Goal: Task Accomplishment & Management: Complete application form

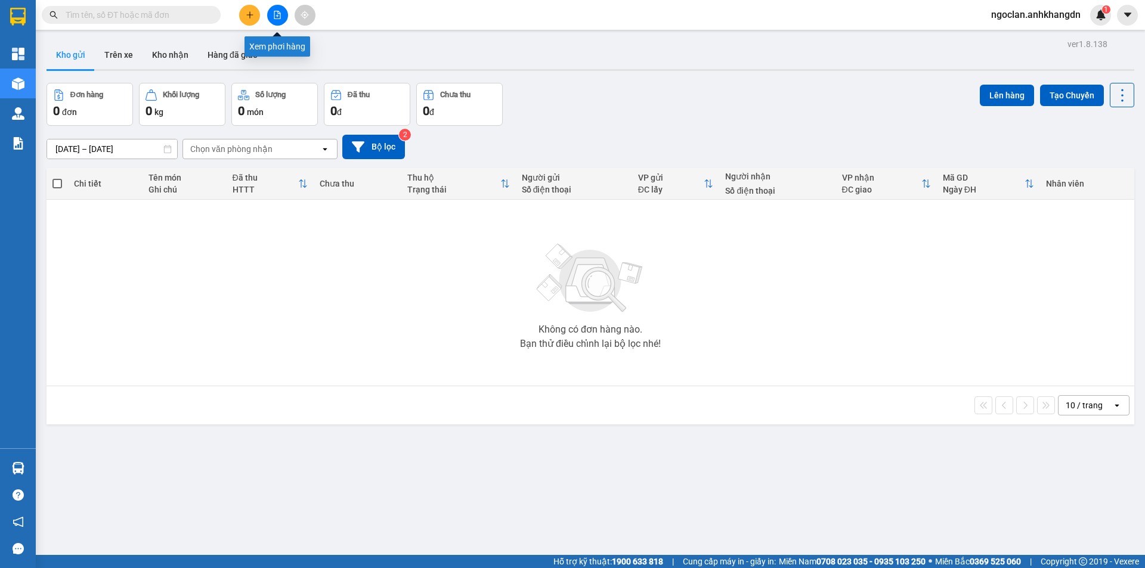
click at [280, 19] on button at bounding box center [277, 15] width 21 height 21
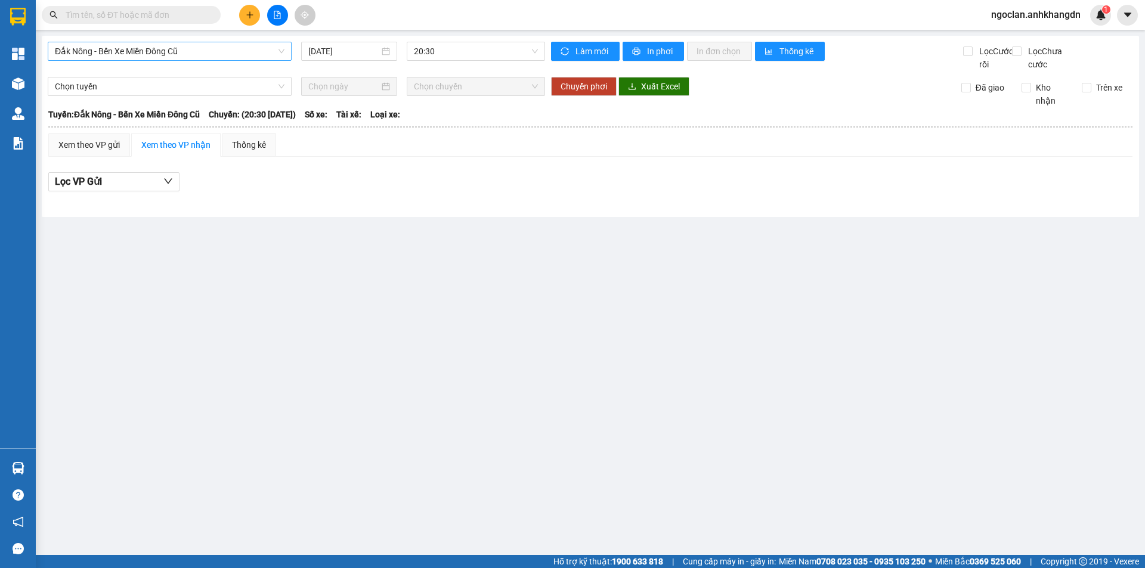
click at [216, 54] on span "Đắk Nông - Bến Xe Miền Đông Cũ" at bounding box center [170, 51] width 230 height 18
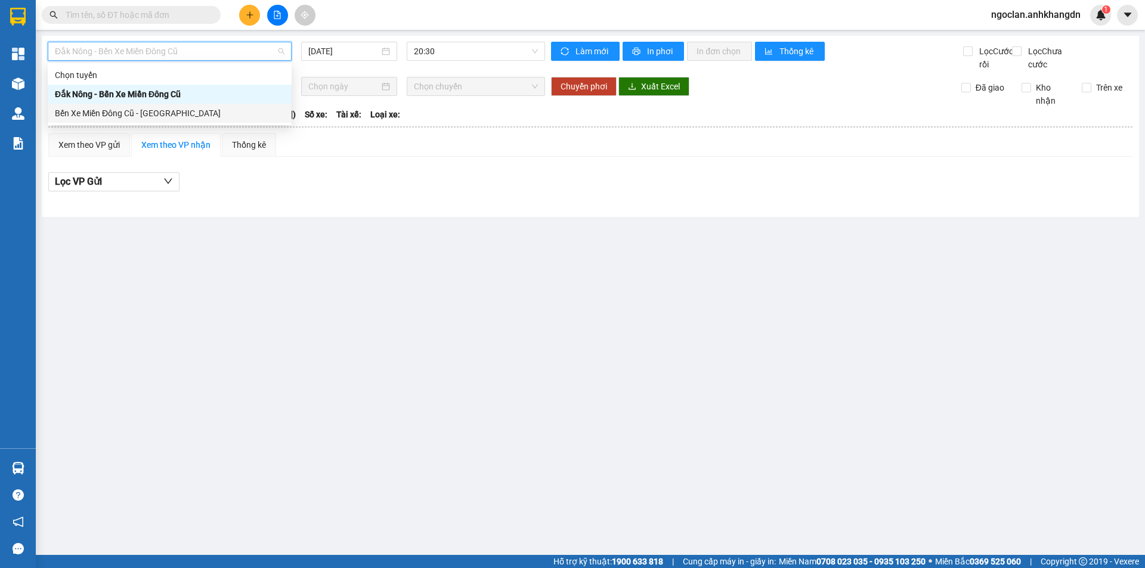
drag, startPoint x: 171, startPoint y: 113, endPoint x: 283, endPoint y: 58, distance: 124.8
click at [172, 111] on div "Bến Xe Miền Đông Cũ - Đắk Nông" at bounding box center [170, 113] width 230 height 13
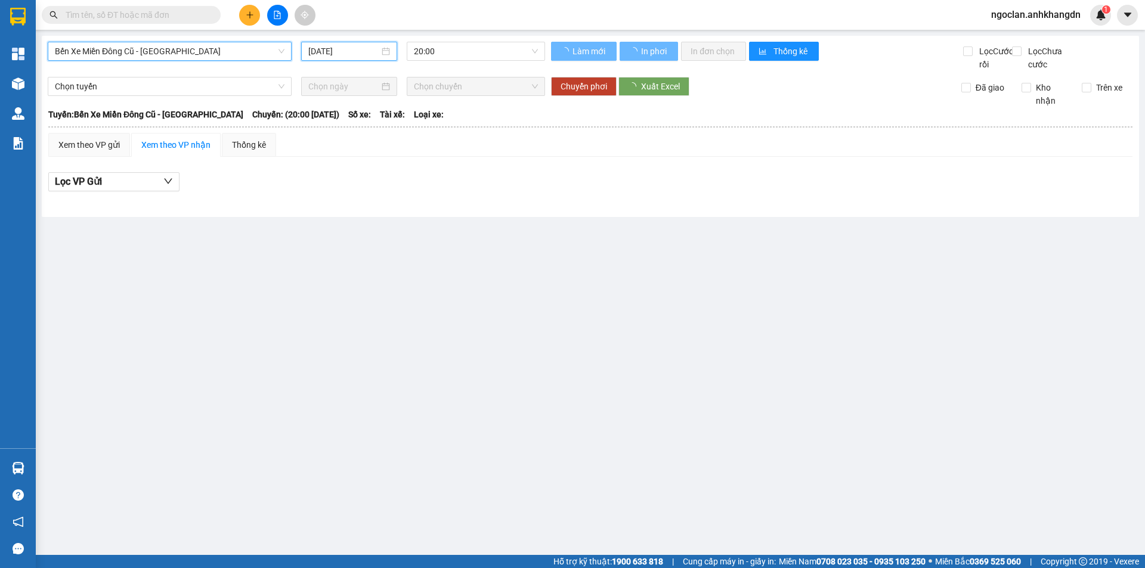
click at [321, 52] on input "13/08/2025" at bounding box center [343, 51] width 71 height 13
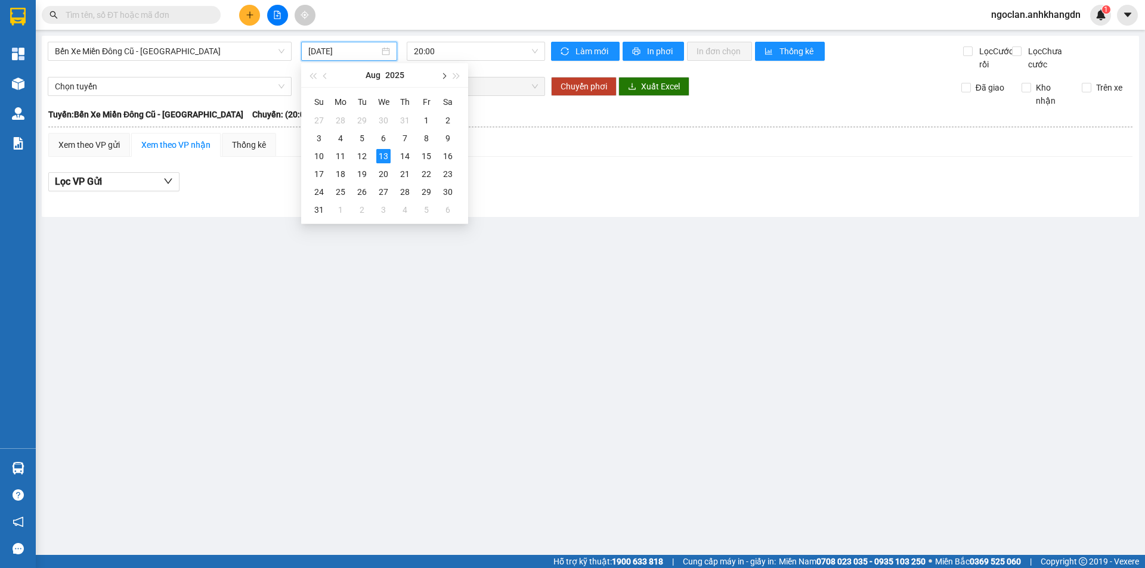
click at [447, 75] on button "button" at bounding box center [443, 75] width 13 height 24
click at [325, 78] on span "button" at bounding box center [326, 76] width 6 height 6
click at [403, 116] on div "3" at bounding box center [405, 120] width 14 height 14
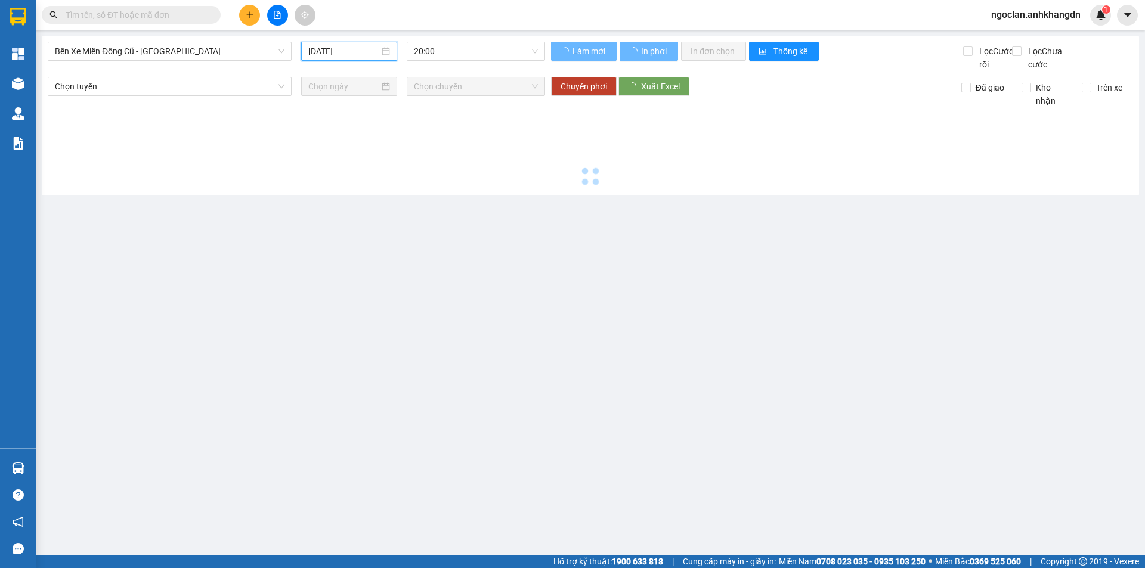
type input "03/07/2025"
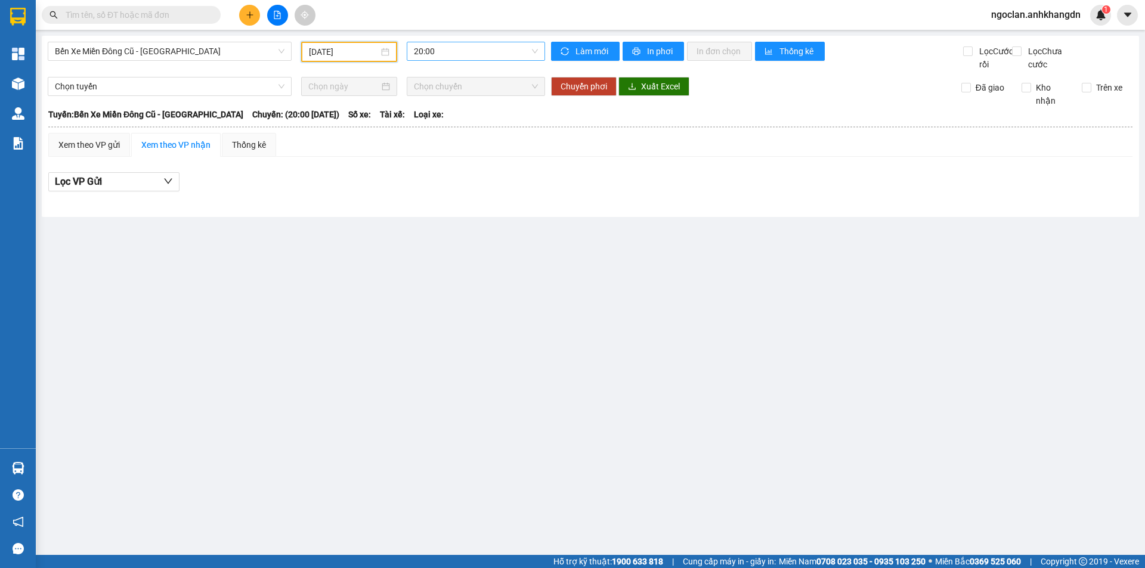
click at [450, 45] on span "20:00" at bounding box center [476, 51] width 124 height 18
click at [466, 112] on div "21:30 - 74F-005.74" at bounding box center [460, 113] width 93 height 13
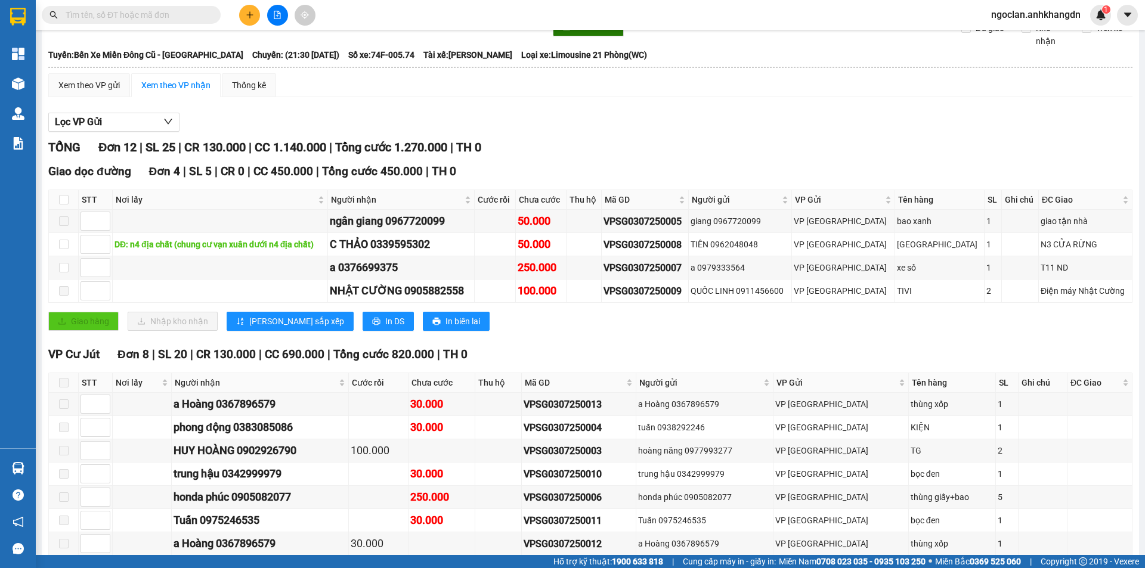
scroll to position [158, 0]
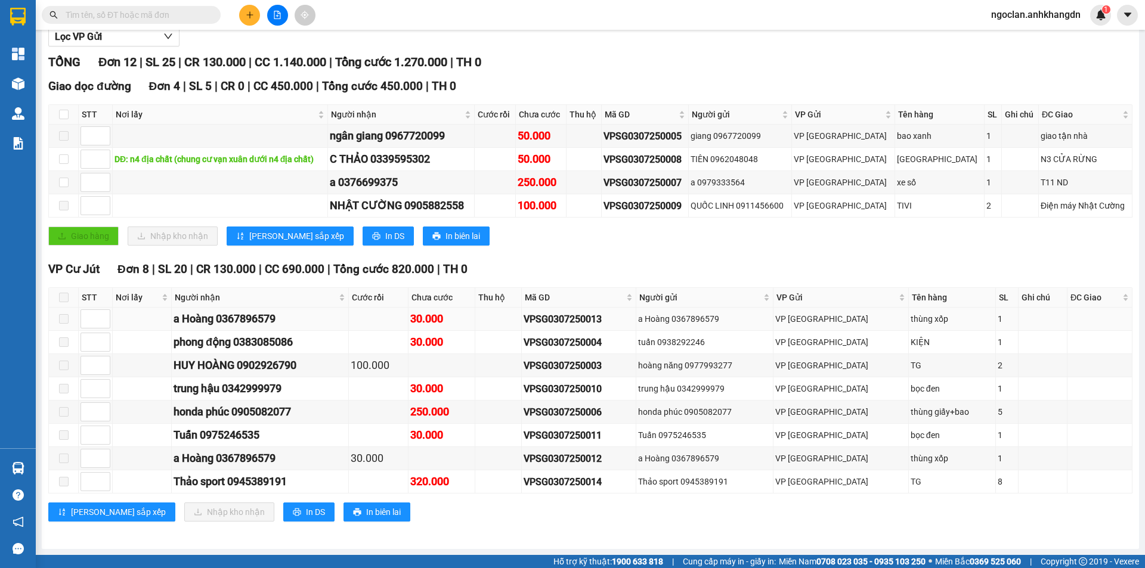
click at [626, 316] on div "VPSG0307250013" at bounding box center [579, 319] width 110 height 15
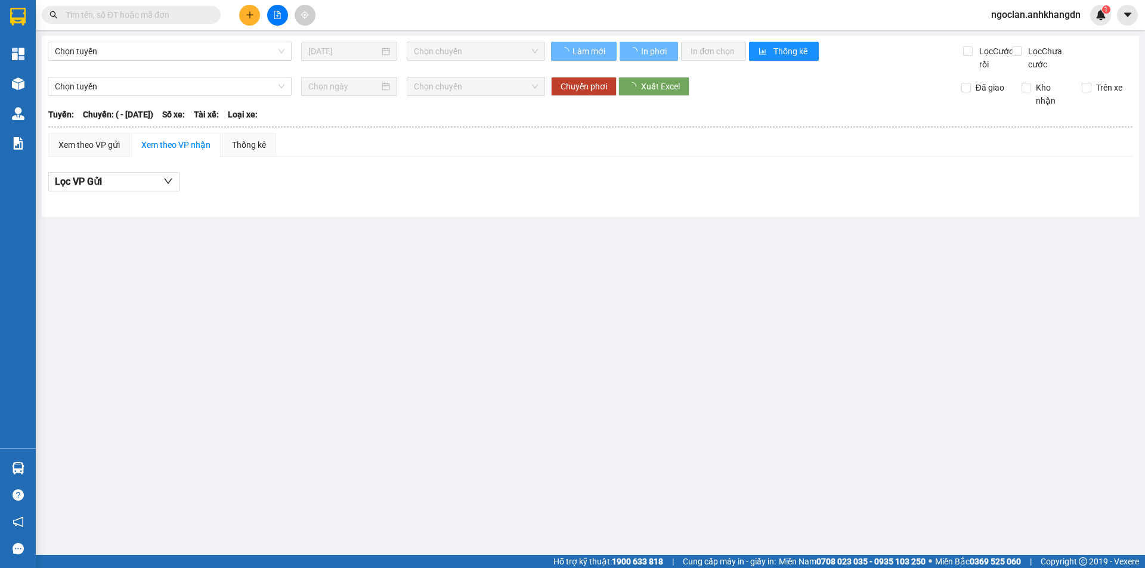
click at [160, 16] on input "text" at bounding box center [136, 14] width 141 height 13
type input "03/07/2025"
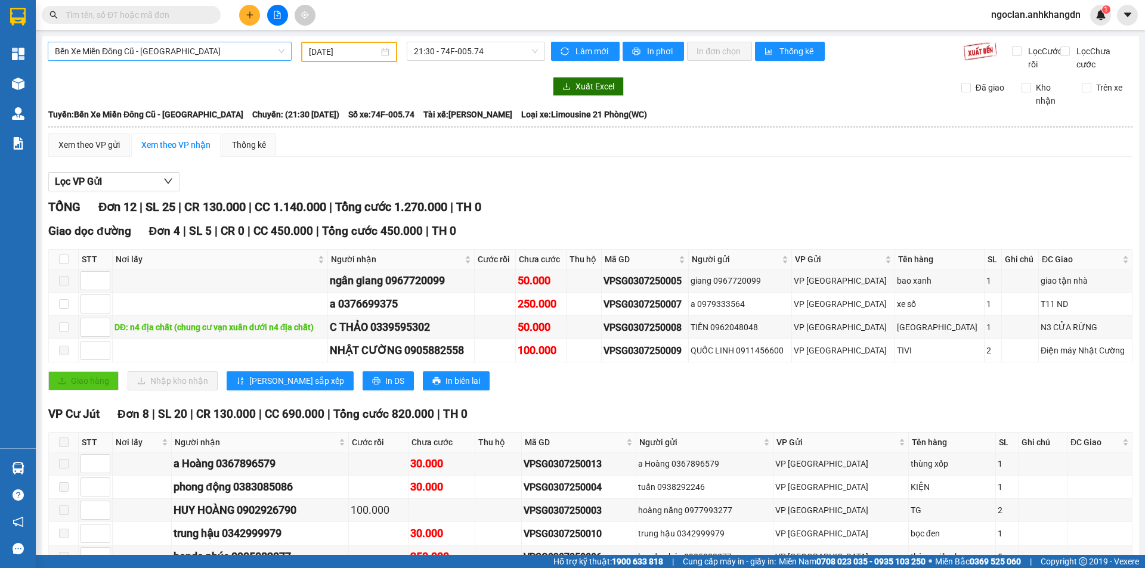
click at [119, 58] on span "Bến Xe Miền Đông Cũ - Đắk Nông" at bounding box center [170, 51] width 230 height 18
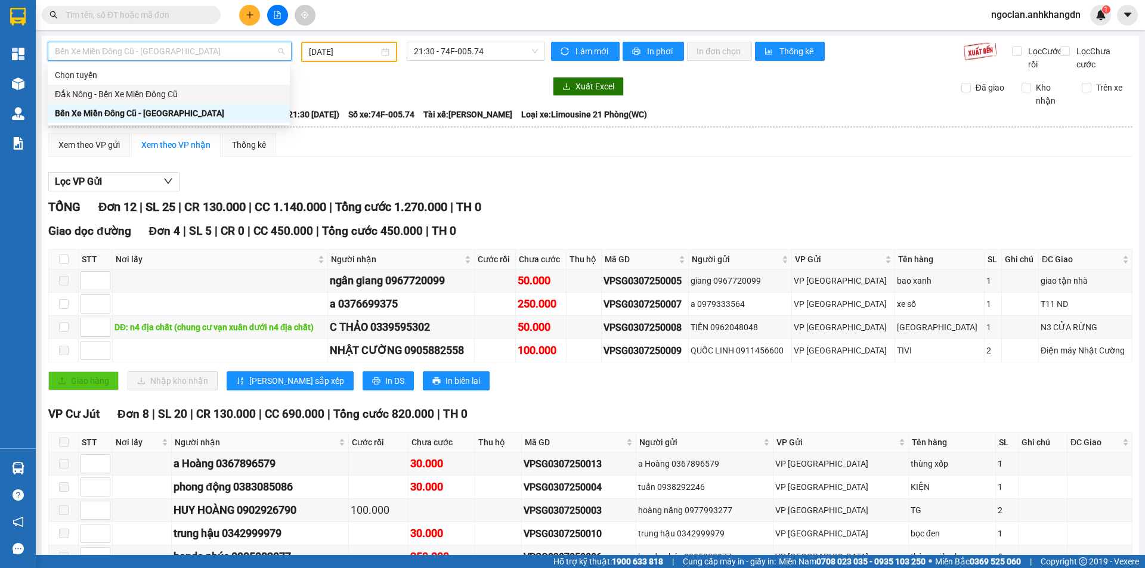
click at [101, 89] on div "Đắk Nông - Bến Xe Miền Đông Cũ" at bounding box center [169, 94] width 228 height 13
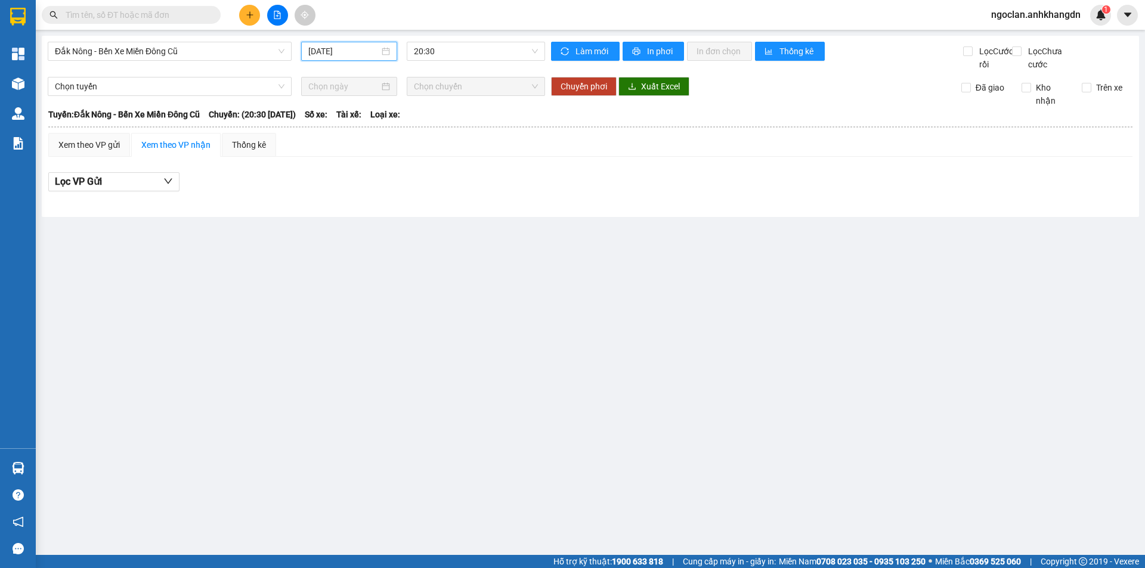
click at [323, 49] on input "13/08/2025" at bounding box center [343, 51] width 71 height 13
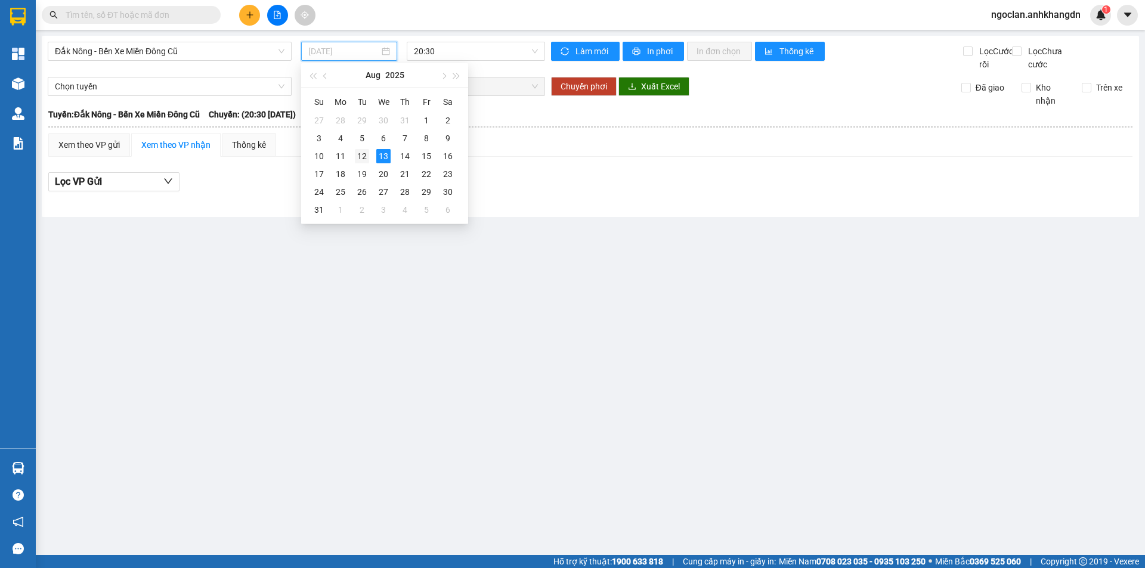
click at [365, 159] on div "12" at bounding box center [362, 156] width 14 height 14
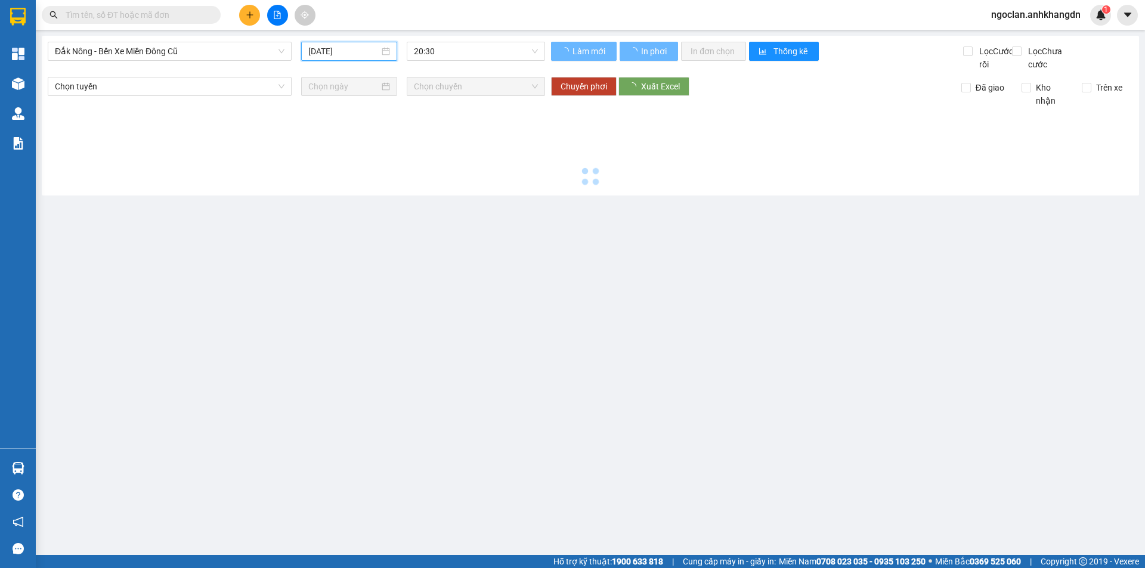
type input "12/08/2025"
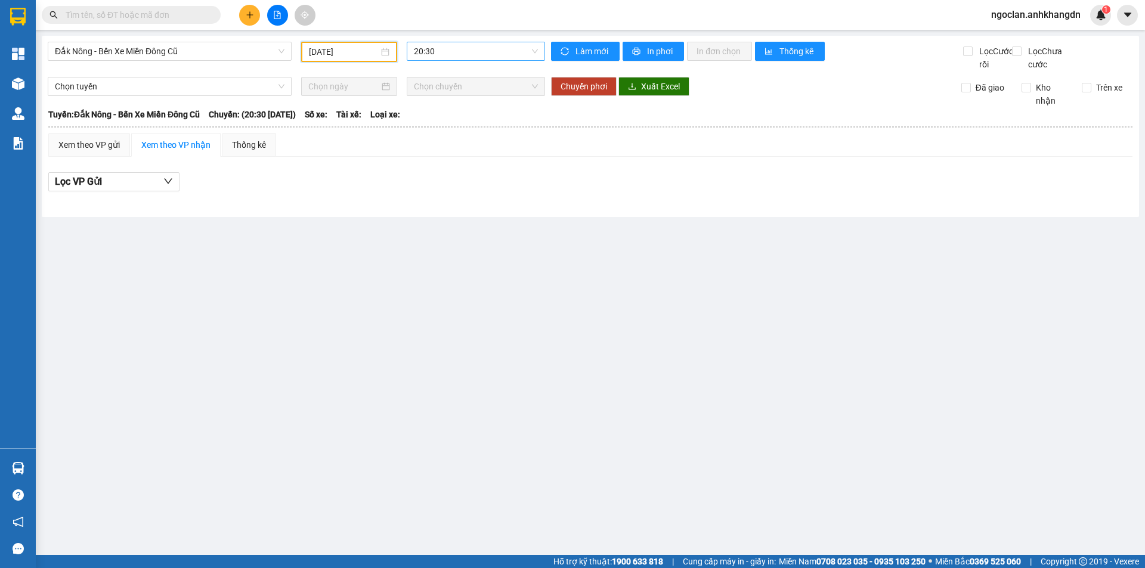
click at [460, 51] on span "20:30" at bounding box center [476, 51] width 124 height 18
click at [454, 113] on div "21:30 - 74F-005.97" at bounding box center [460, 113] width 93 height 13
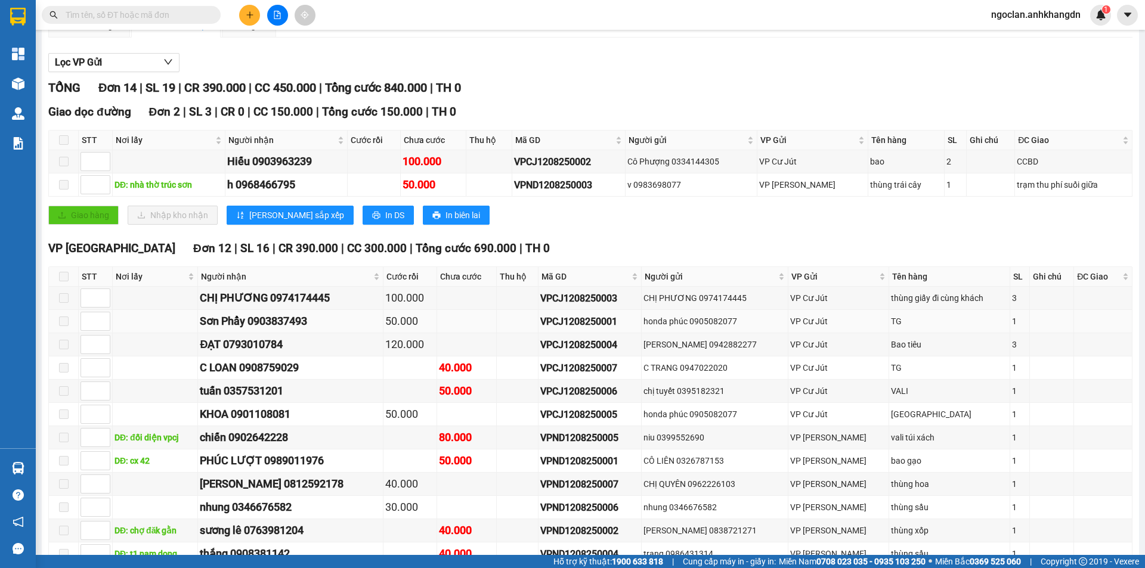
scroll to position [205, 0]
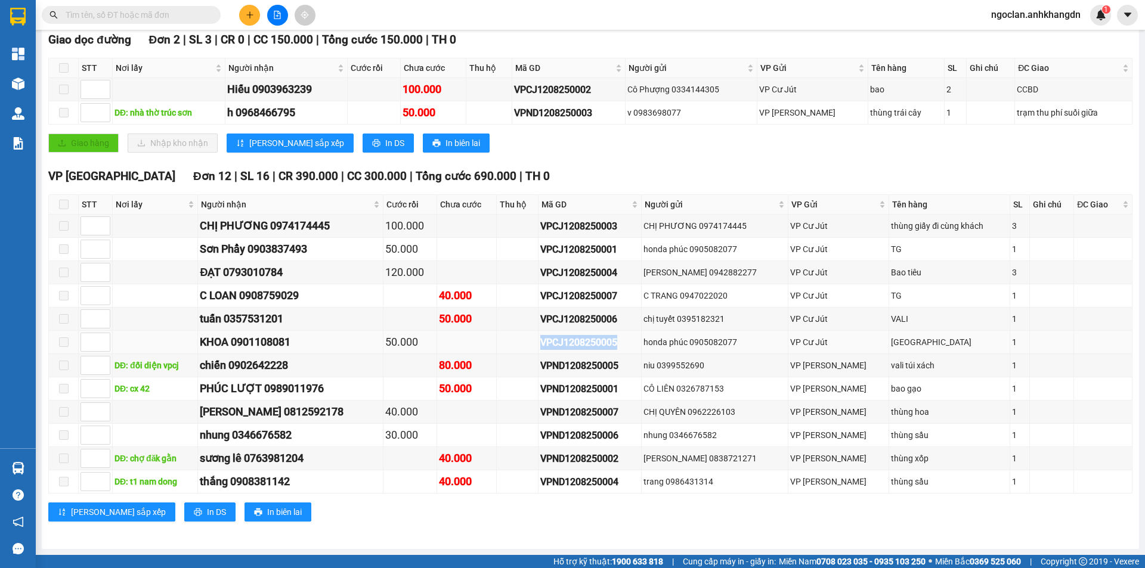
drag, startPoint x: 633, startPoint y: 341, endPoint x: 534, endPoint y: 341, distance: 99.0
click at [534, 341] on tr "KHOA 0901108081 50.000 VPCJ1208250005 honda phúc 0905082077 VP Cư Jút TX 1" at bounding box center [591, 342] width 1084 height 23
click at [172, 14] on input "text" at bounding box center [136, 14] width 141 height 13
drag, startPoint x: 611, startPoint y: 337, endPoint x: 522, endPoint y: 338, distance: 89.5
click at [522, 338] on tr "KHOA 0901108081 50.000 VPCJ1208250005 honda phúc 0905082077 VP Cư Jút TX 1" at bounding box center [591, 342] width 1084 height 23
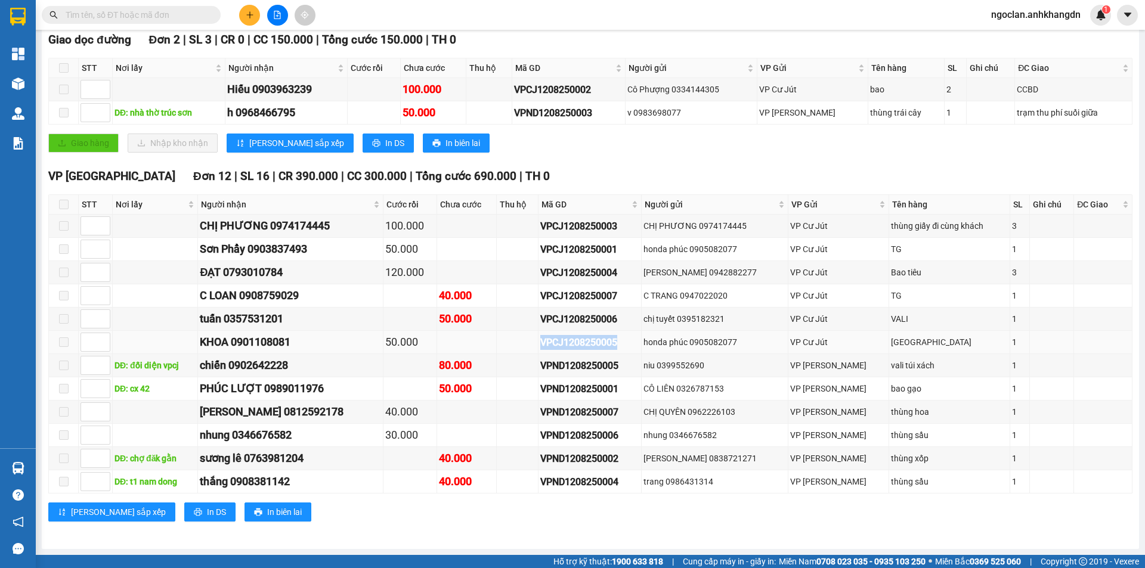
copy div "VPCJ1208250005"
click at [199, 12] on input "text" at bounding box center [136, 14] width 141 height 13
paste input "VPCJ1208250005"
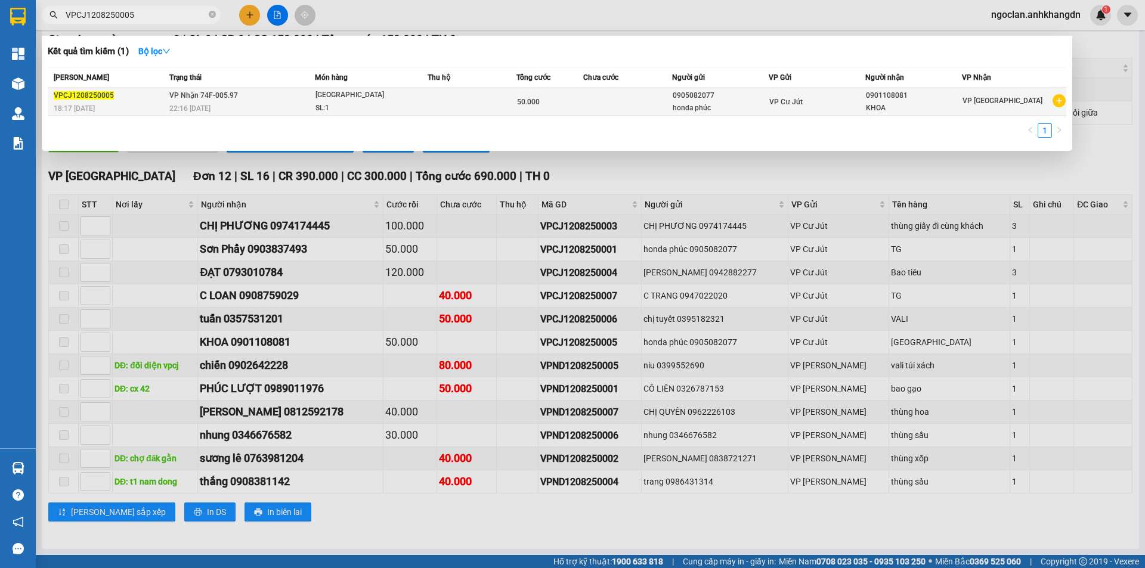
type input "VPCJ1208250005"
click at [507, 106] on td at bounding box center [472, 102] width 89 height 28
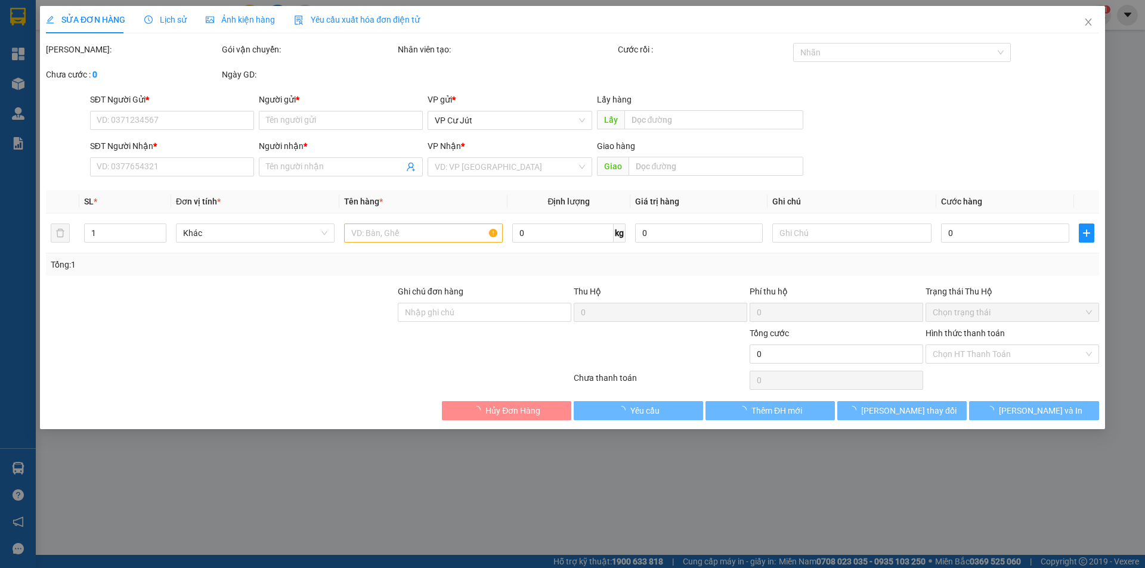
type input "0905082077"
type input "honda phúc"
type input "0901108081"
type input "KHOA"
type input "50.000"
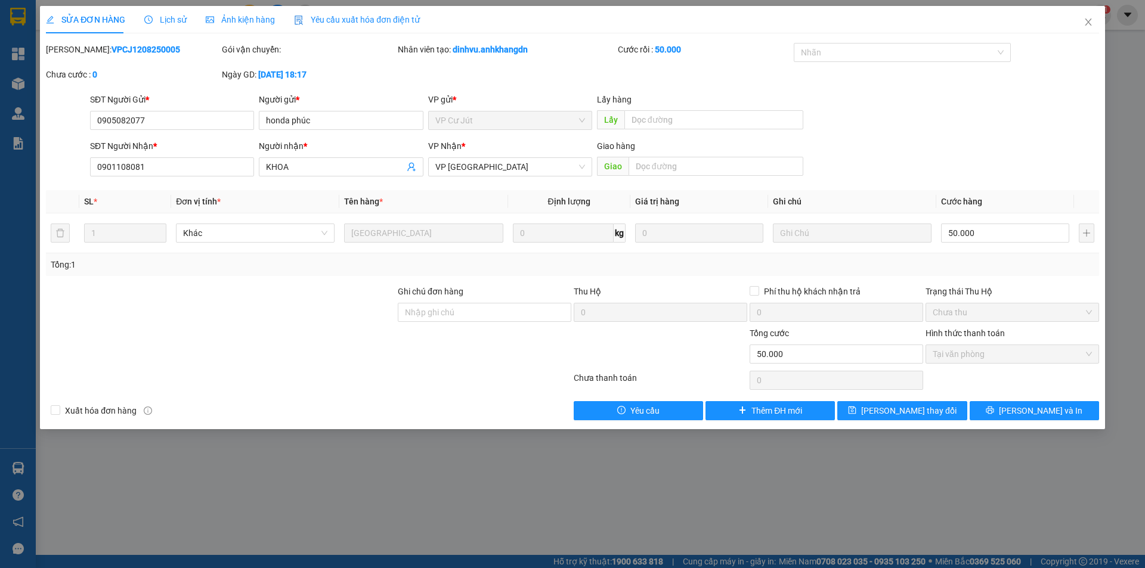
click at [147, 25] on div "Lịch sử" at bounding box center [165, 19] width 42 height 13
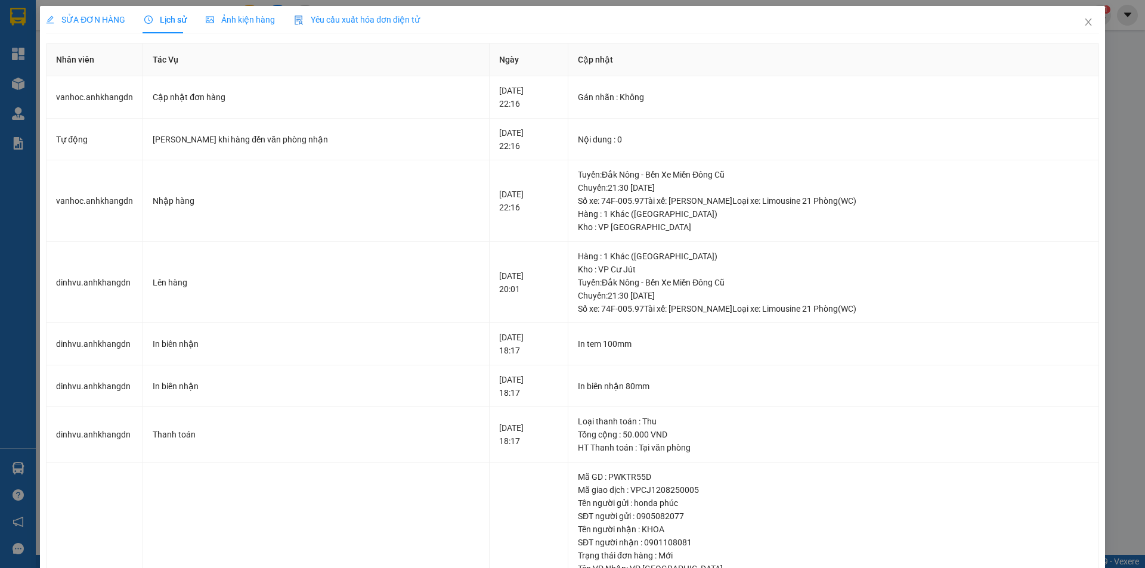
click at [163, 23] on span "Lịch sử" at bounding box center [165, 20] width 42 height 10
click at [1078, 29] on span "Close" at bounding box center [1088, 22] width 33 height 33
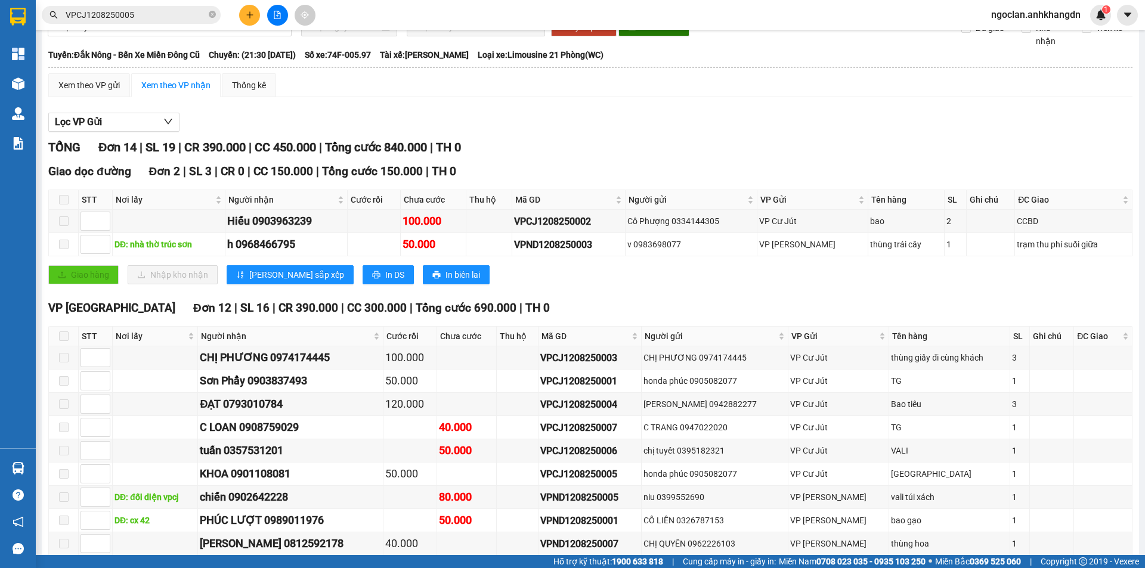
scroll to position [179, 0]
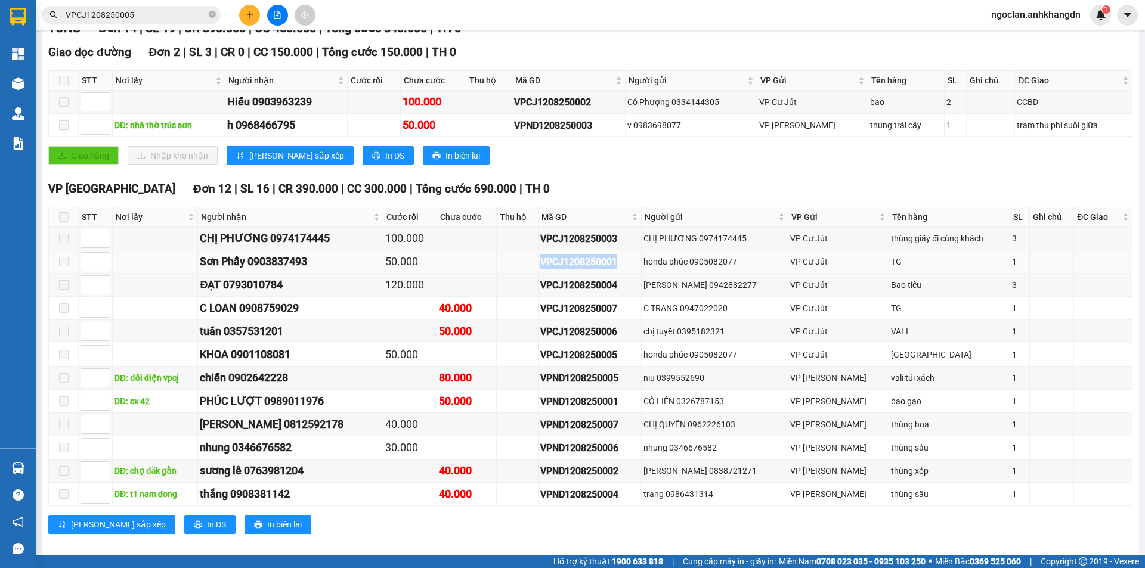
drag, startPoint x: 628, startPoint y: 273, endPoint x: 535, endPoint y: 267, distance: 93.2
click at [535, 267] on tr "Sơn Phẩy 0903837493 50.000 VPCJ1208250001 honda phúc 0905082077 VP Cư Jút TG 1" at bounding box center [591, 261] width 1084 height 23
copy div "VPCJ1208250001"
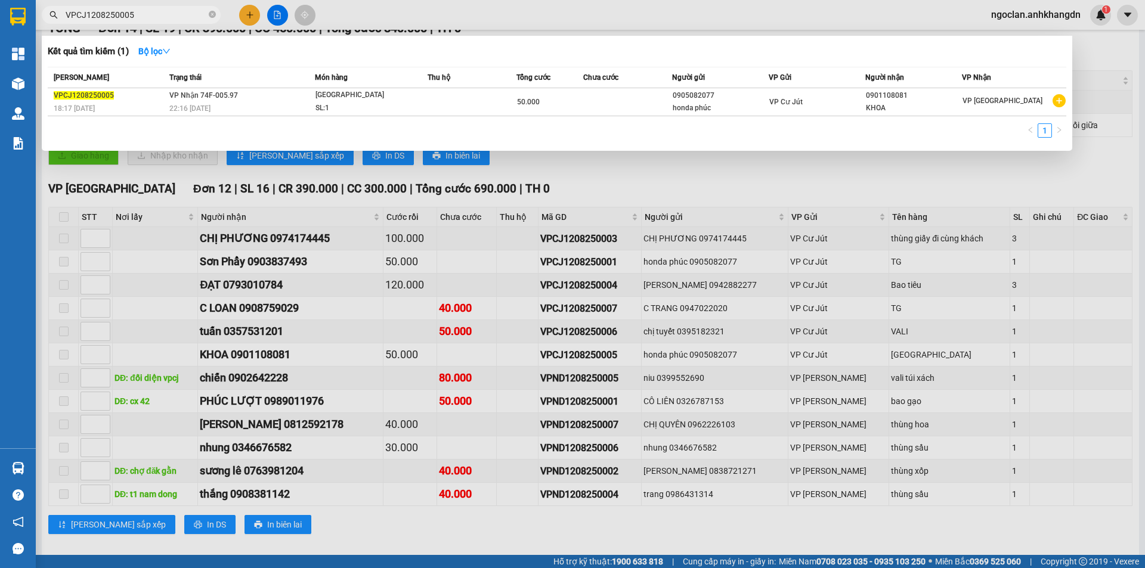
drag, startPoint x: 143, startPoint y: 14, endPoint x: 44, endPoint y: 10, distance: 99.1
click at [44, 10] on span "VPCJ1208250005" at bounding box center [131, 15] width 179 height 18
paste input "1"
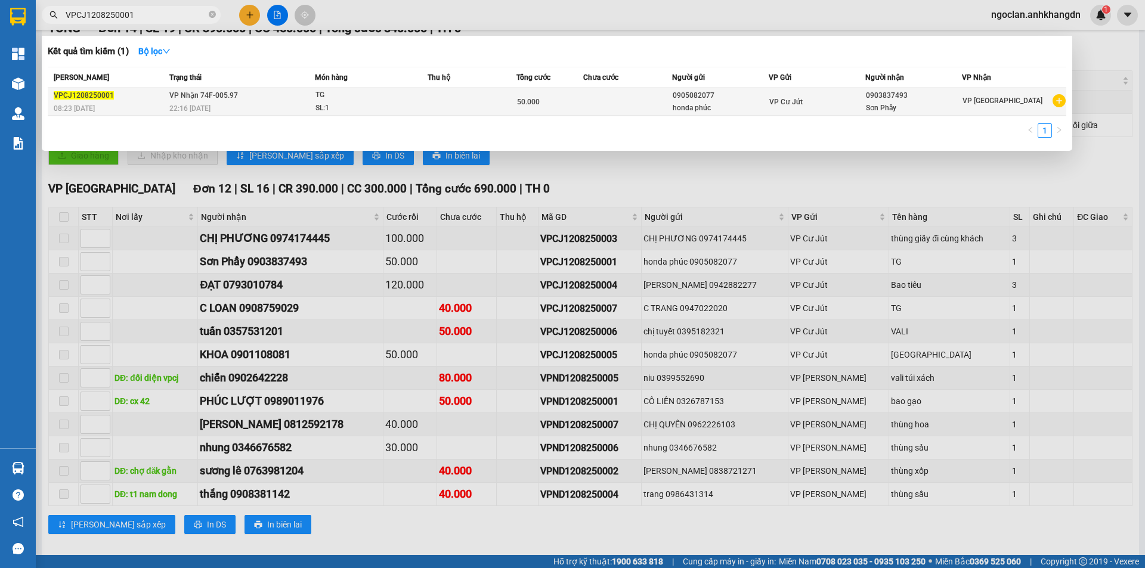
type input "VPCJ1208250001"
click at [644, 107] on td at bounding box center [627, 102] width 89 height 28
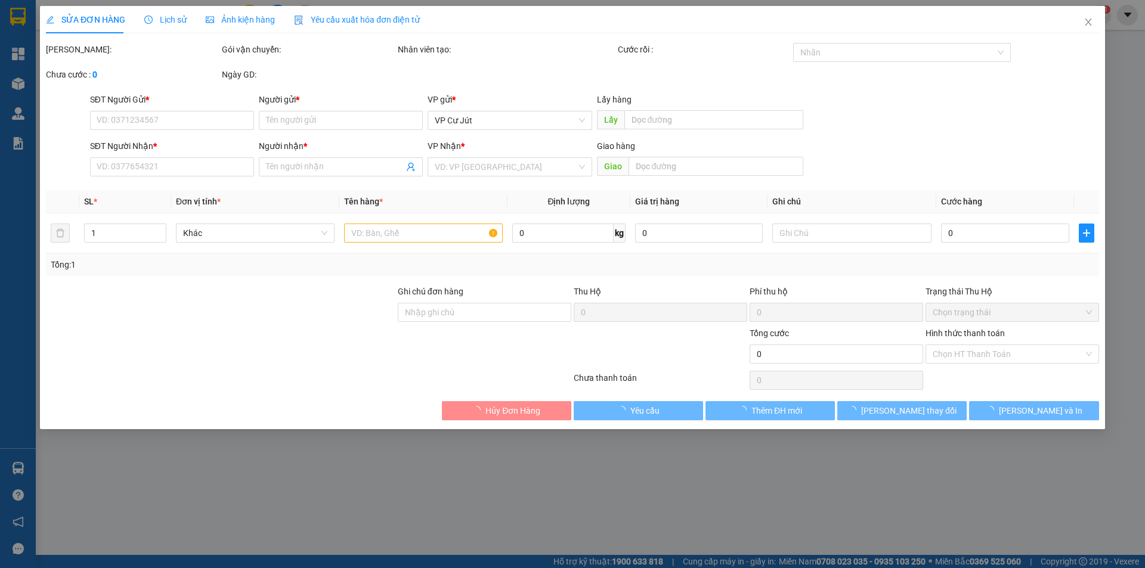
type input "0905082077"
type input "honda phúc"
type input "0903837493"
type input "Sơn Phẩy"
type input "50.000"
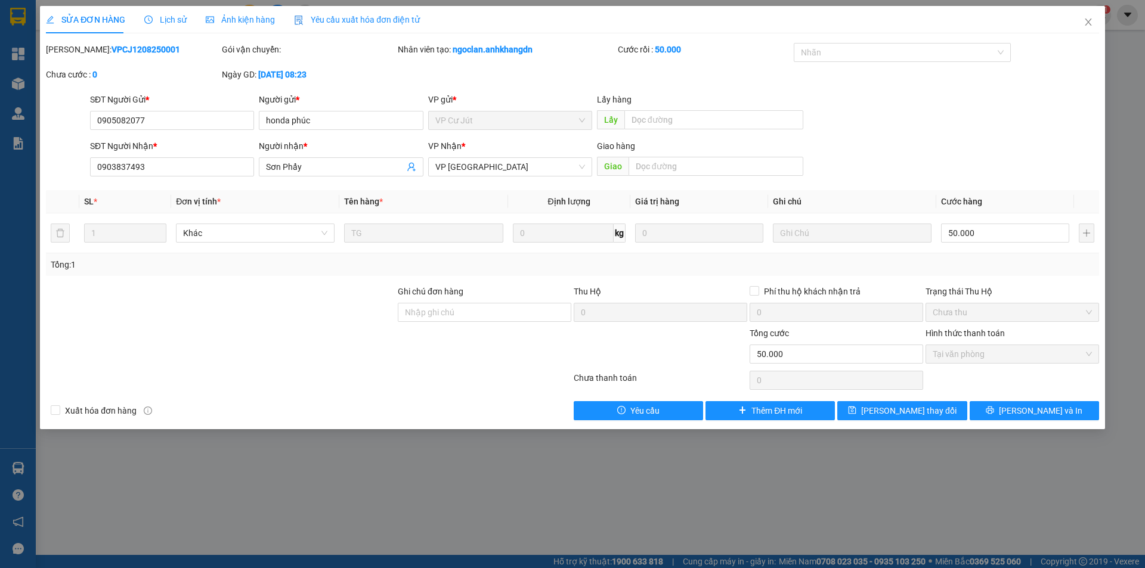
click at [162, 20] on span "Lịch sử" at bounding box center [165, 20] width 42 height 10
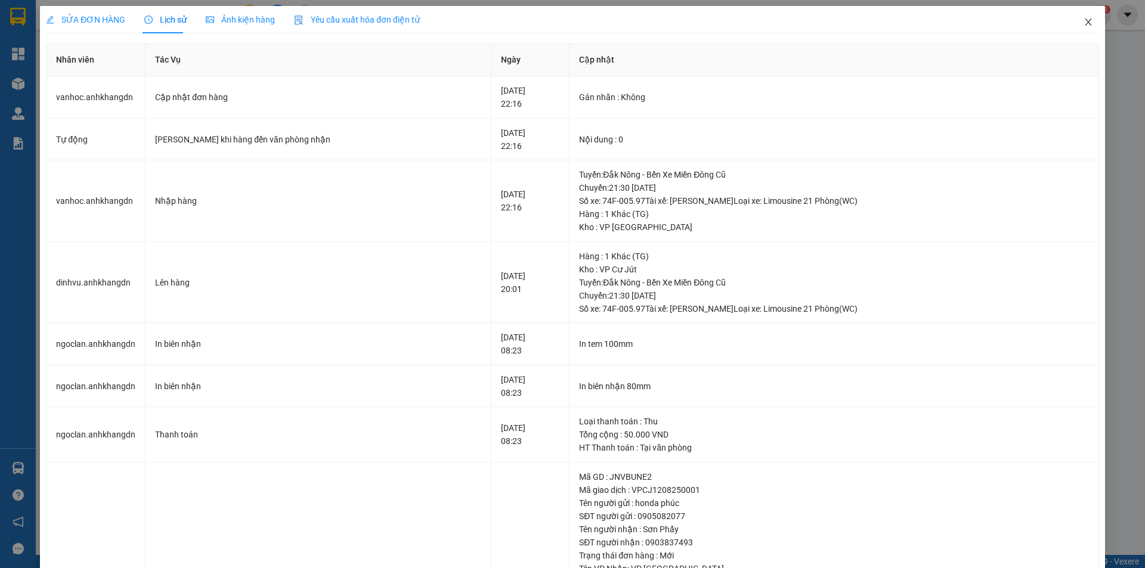
click at [1085, 24] on icon "close" at bounding box center [1088, 21] width 7 height 7
